Goal: Register for event/course

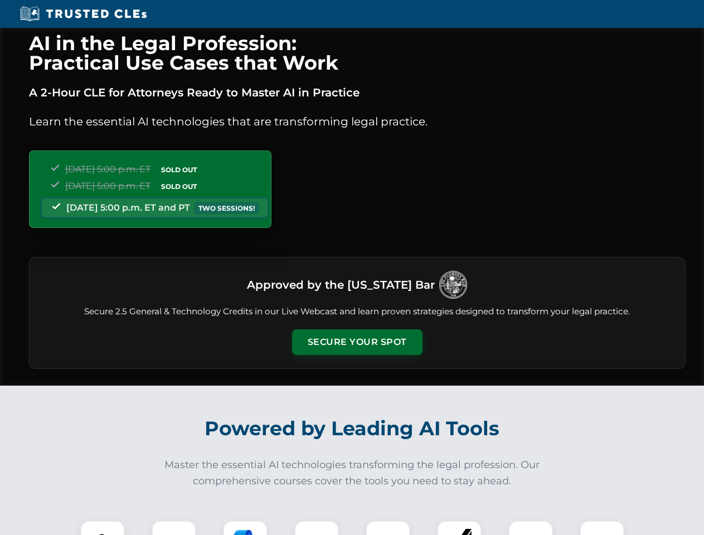
click at [357, 342] on button "Secure Your Spot" at bounding box center [357, 342] width 130 height 26
click at [103, 528] on img at bounding box center [102, 543] width 32 height 32
